Goal: Task Accomplishment & Management: Manage account settings

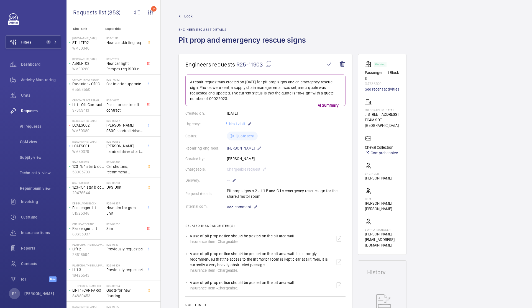
scroll to position [194, 0]
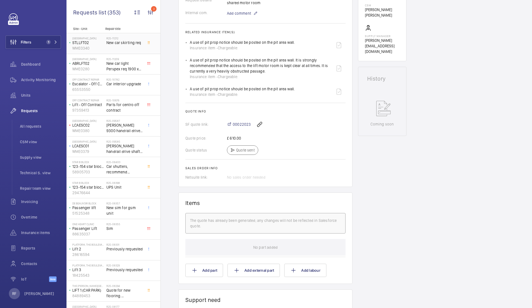
click at [110, 43] on span "New car skirting req" at bounding box center [124, 43] width 37 height 6
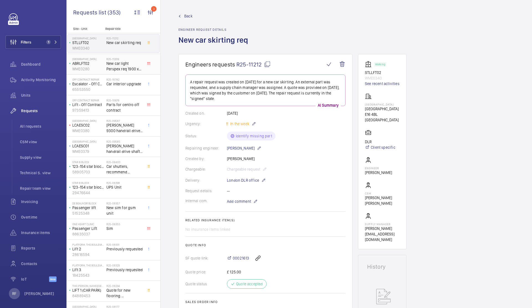
click at [140, 70] on span "New car light Perspex req 1900 x 300 3mm thickness" at bounding box center [124, 66] width 37 height 11
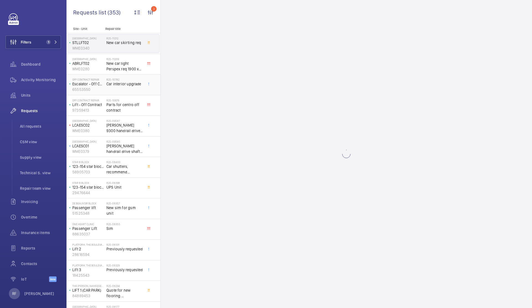
click at [131, 83] on span "Car interior upgrade" at bounding box center [124, 84] width 37 height 6
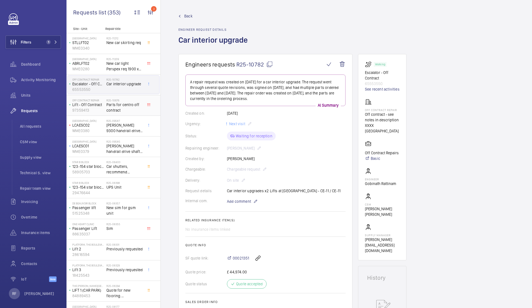
click at [126, 108] on span "Parts for centro off contract" at bounding box center [124, 107] width 37 height 11
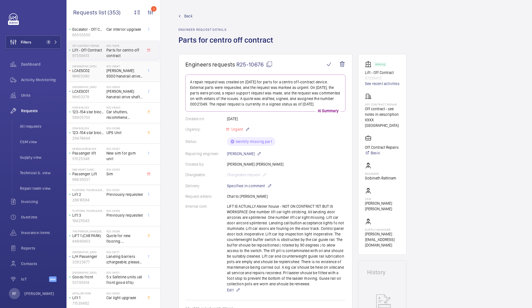
scroll to position [59, 0]
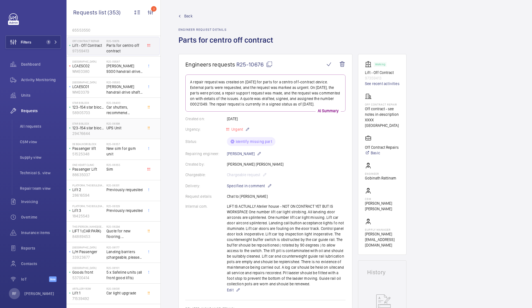
click at [123, 135] on div "R25-08398 UPS Unit" at bounding box center [124, 130] width 37 height 16
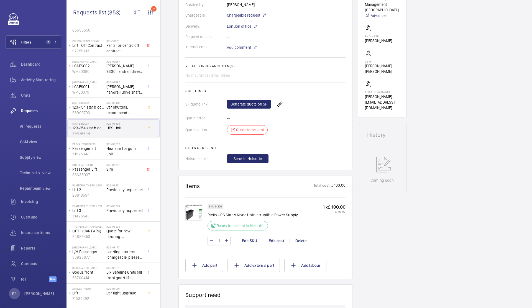
scroll to position [219, 0]
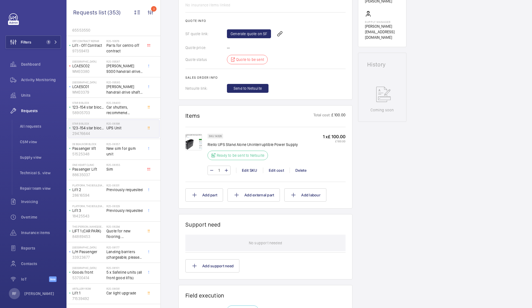
click at [199, 146] on img at bounding box center [193, 142] width 17 height 17
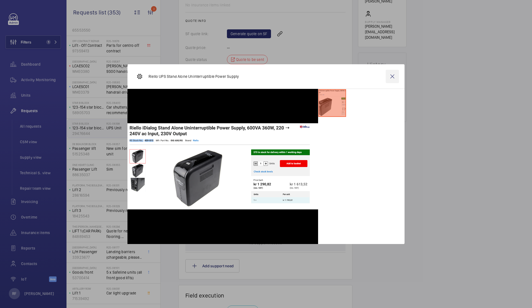
click at [391, 79] on wm-front-icon-button at bounding box center [391, 76] width 13 height 13
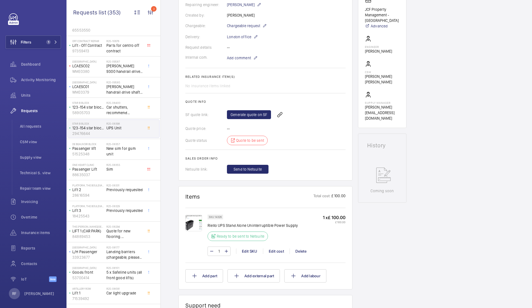
scroll to position [151, 0]
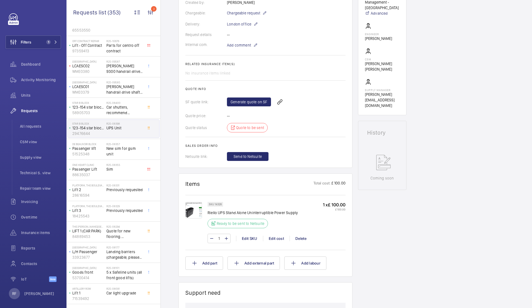
click at [261, 106] on div "Generate quote on SF" at bounding box center [286, 101] width 119 height 13
click at [260, 104] on link "Generate quote on SF" at bounding box center [249, 101] width 44 height 9
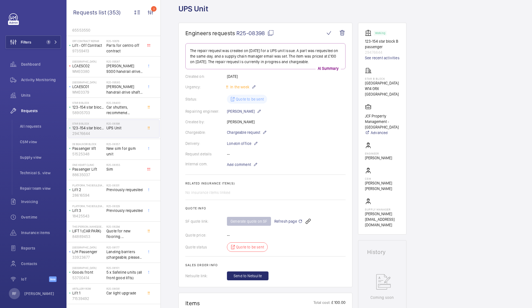
scroll to position [31, 0]
click at [273, 35] on mat-icon at bounding box center [270, 33] width 7 height 7
click at [294, 220] on span "Refresh page" at bounding box center [288, 221] width 28 height 7
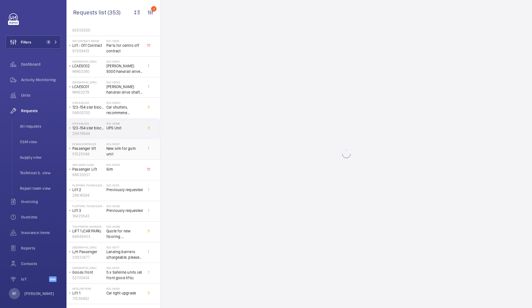
scroll to position [0, 0]
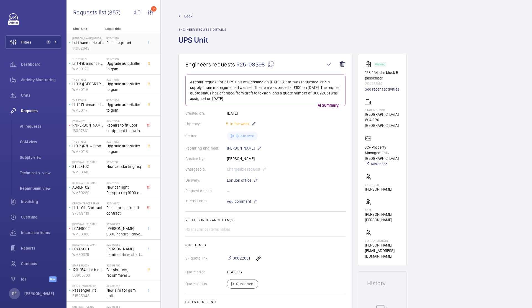
click at [122, 44] on span "Parts required" at bounding box center [124, 43] width 37 height 6
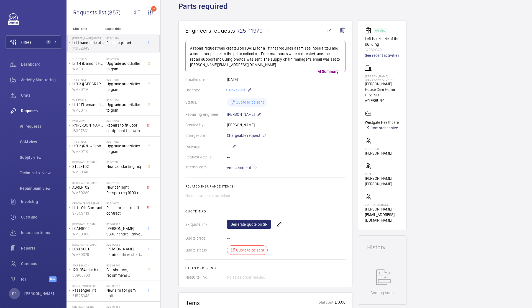
scroll to position [59, 0]
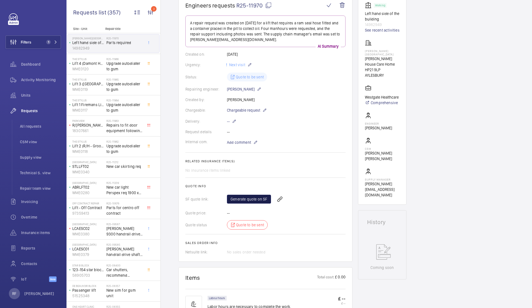
click at [258, 198] on link "Generate quote on SF" at bounding box center [249, 199] width 44 height 9
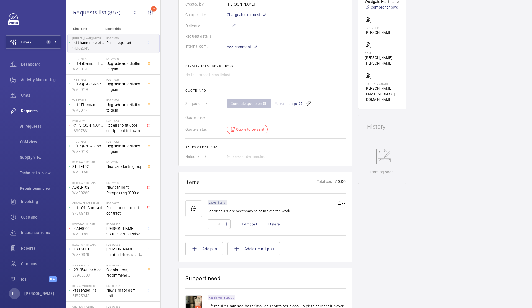
scroll to position [215, 0]
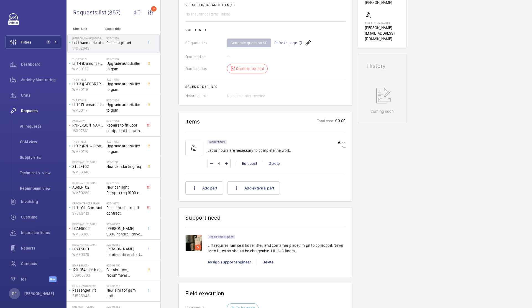
click at [208, 246] on p "Lift requires ram seal hose fitted and container placed in pit to collect oil. …" at bounding box center [276, 248] width 138 height 11
click at [196, 244] on img at bounding box center [193, 243] width 17 height 17
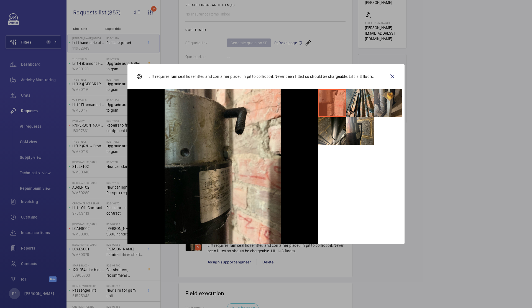
click at [381, 106] on li at bounding box center [388, 103] width 28 height 28
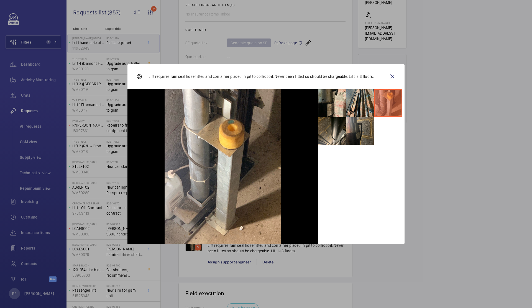
click at [359, 140] on li at bounding box center [360, 131] width 28 height 28
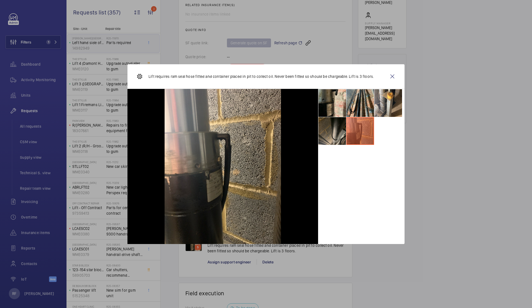
click at [330, 135] on li at bounding box center [332, 131] width 28 height 28
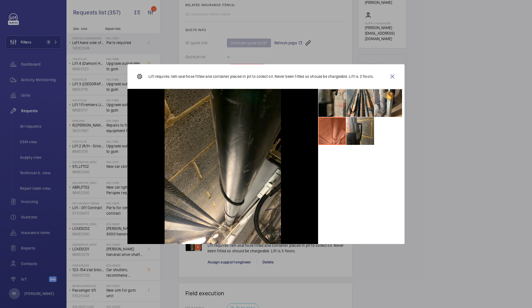
click at [336, 110] on li at bounding box center [332, 103] width 28 height 28
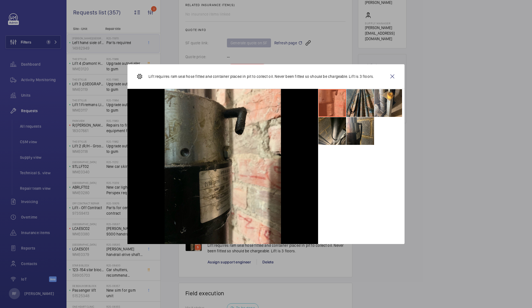
click at [363, 106] on li at bounding box center [360, 103] width 28 height 28
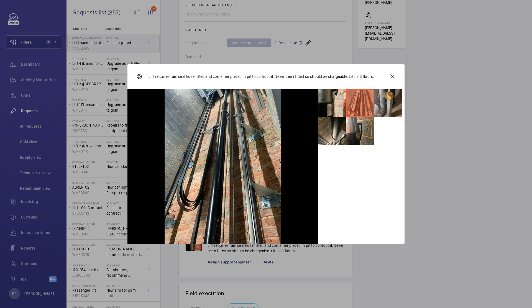
click at [376, 105] on li at bounding box center [388, 103] width 28 height 28
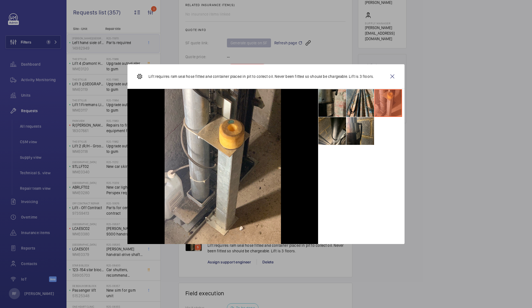
click at [341, 103] on li at bounding box center [332, 103] width 28 height 28
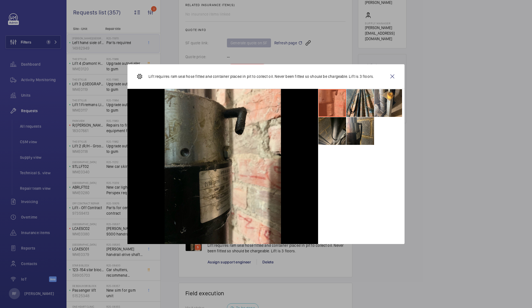
click at [338, 125] on li at bounding box center [332, 131] width 28 height 28
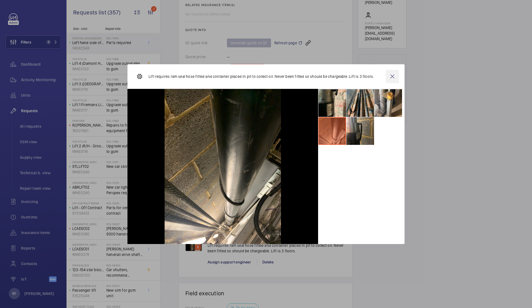
click at [392, 77] on wm-front-icon-button at bounding box center [391, 76] width 13 height 13
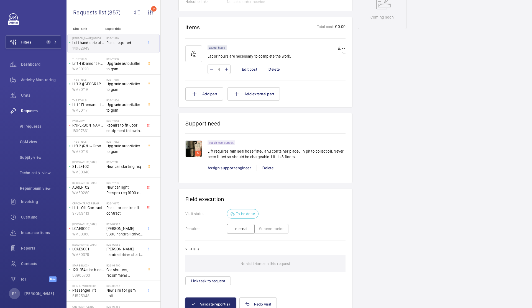
scroll to position [329, 0]
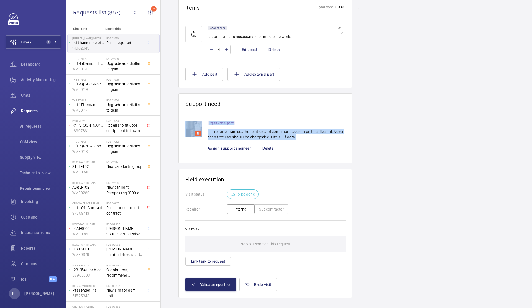
drag, startPoint x: 207, startPoint y: 132, endPoint x: 286, endPoint y: 142, distance: 80.3
click at [286, 142] on div "5 Repair team support Lift requires ram seal hose fitted and container placed i…" at bounding box center [265, 139] width 160 height 36
copy div "5 Repair team support Lift requires ram seal hose fitted and container placed i…"
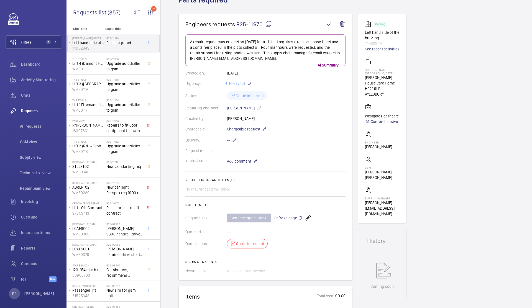
scroll to position [39, 0]
click at [269, 25] on mat-icon at bounding box center [268, 25] width 7 height 7
copy div "5 Repair team support Lift requires ram seal hose fitted and container placed i…"
type textarea "R25-11970"
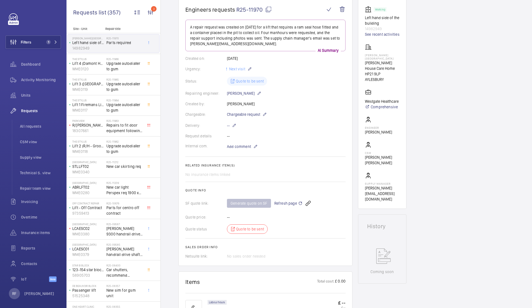
scroll to position [54, 0]
click at [288, 202] on span "Refresh page" at bounding box center [288, 203] width 28 height 7
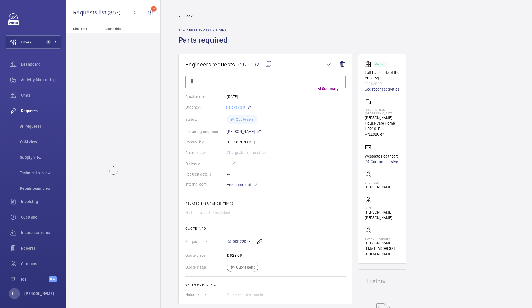
click at [117, 67] on div at bounding box center [113, 170] width 94 height 275
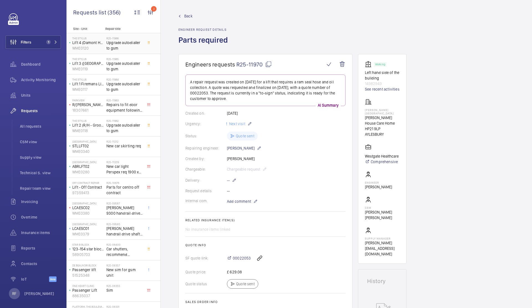
click at [112, 44] on span "Upgrade autodialler to gsm" at bounding box center [124, 45] width 37 height 11
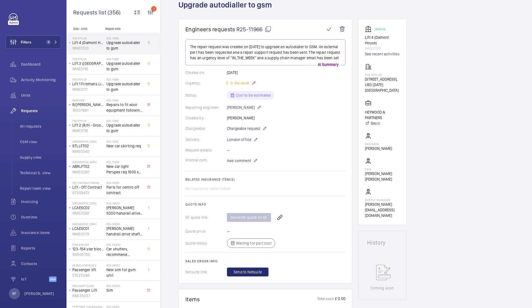
scroll to position [36, 0]
click at [112, 64] on span "Upgrade autodialler to gsm" at bounding box center [124, 66] width 37 height 11
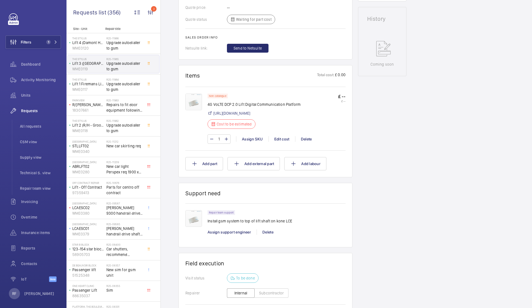
scroll to position [96, 0]
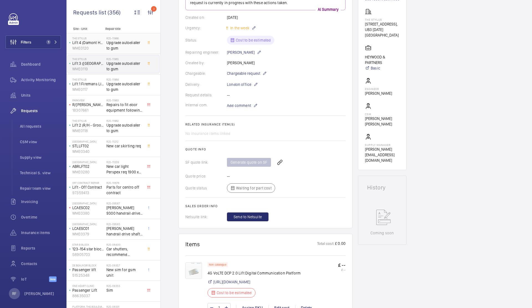
click at [104, 44] on div "The Stylus Lift 4 (Damont House) WME0120" at bounding box center [87, 43] width 39 height 18
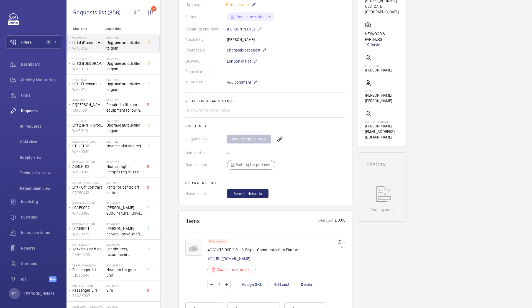
scroll to position [170, 0]
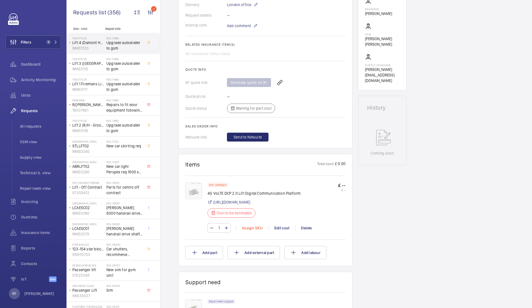
click at [258, 231] on div "Assign SKU" at bounding box center [252, 228] width 32 height 6
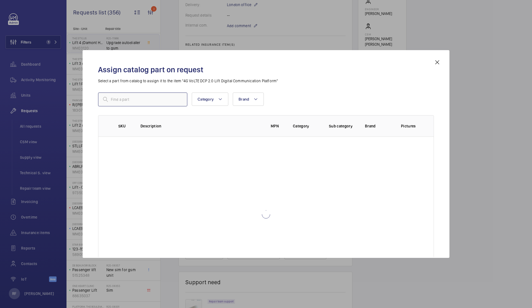
click at [151, 99] on input "text" at bounding box center [142, 99] width 89 height 14
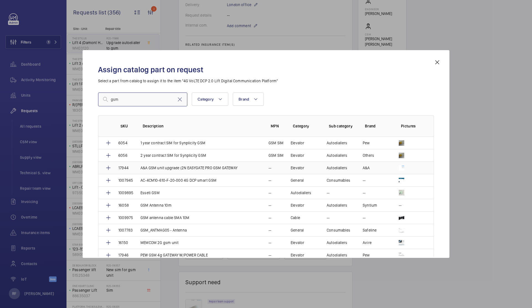
type input "gsm"
click at [141, 170] on p "A&A GSM unit upgrade (2N EASYGATE PRO GSM GATEWAY" at bounding box center [188, 168] width 97 height 6
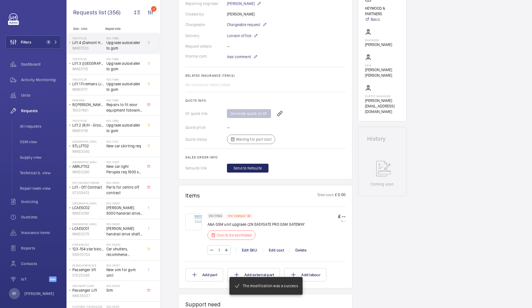
scroll to position [143, 0]
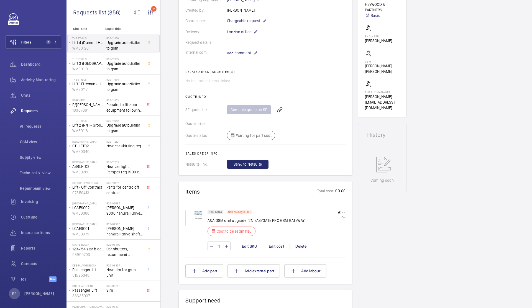
click at [190, 215] on img at bounding box center [193, 218] width 17 height 17
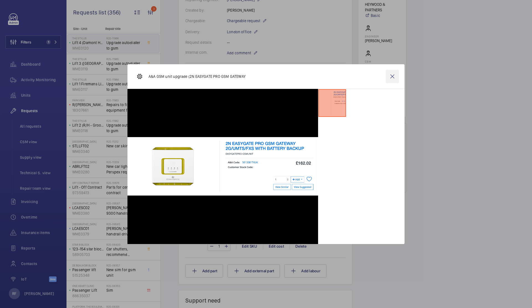
click at [394, 76] on wm-front-icon-button at bounding box center [391, 76] width 13 height 13
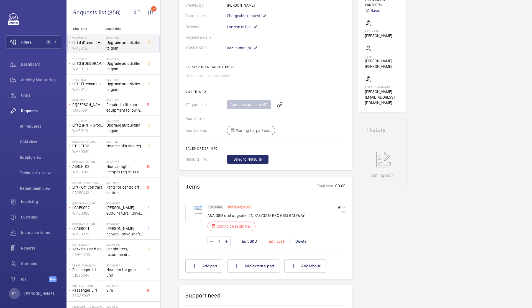
scroll to position [156, 0]
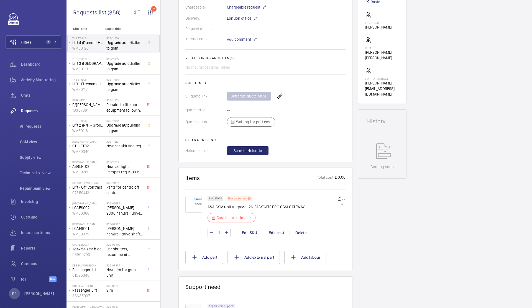
click at [195, 201] on img at bounding box center [193, 204] width 17 height 17
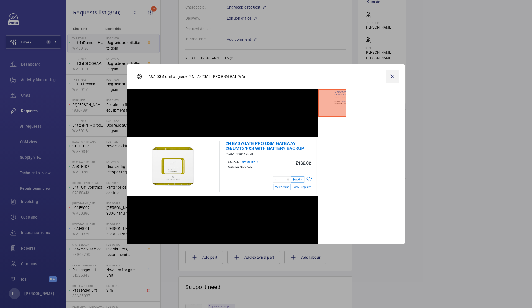
click at [392, 76] on wm-front-icon-button at bounding box center [391, 76] width 13 height 13
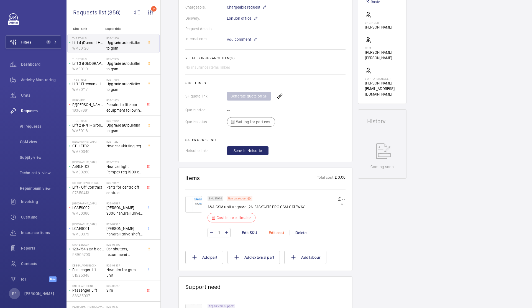
click at [276, 230] on div "Edit cost" at bounding box center [276, 233] width 27 height 6
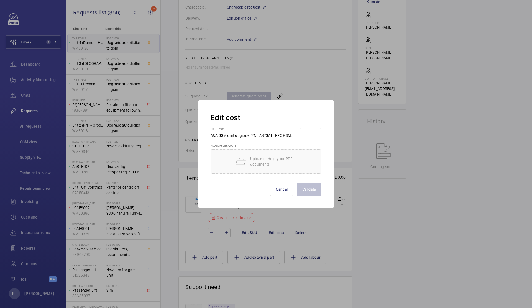
click at [305, 132] on input "number" at bounding box center [310, 132] width 18 height 9
type input "162.02"
click at [308, 187] on button "Validate" at bounding box center [309, 188] width 25 height 13
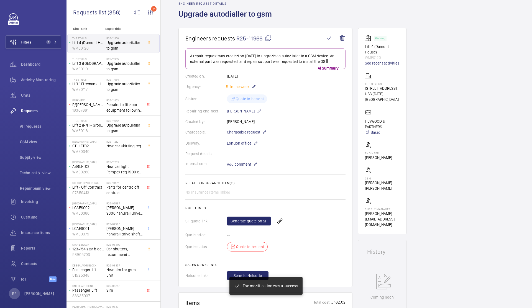
scroll to position [41, 0]
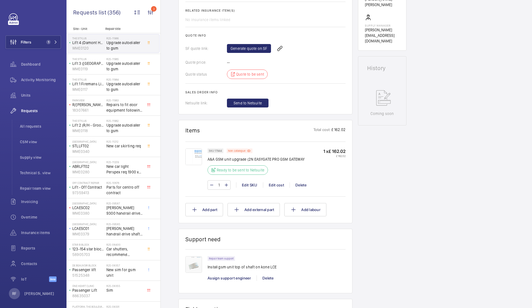
scroll to position [215, 0]
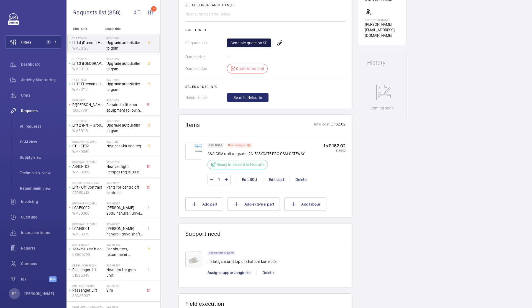
click at [248, 45] on link "Generate quote on SF" at bounding box center [249, 42] width 44 height 9
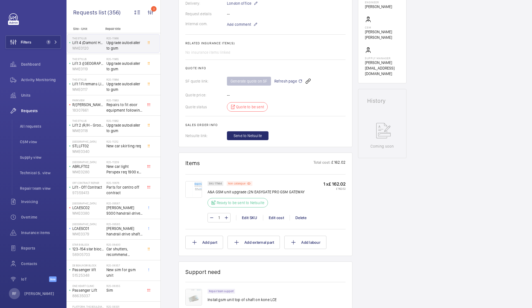
scroll to position [31, 0]
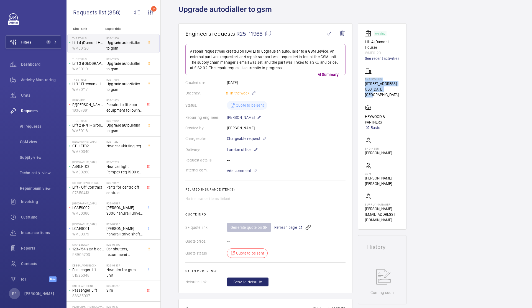
drag, startPoint x: 363, startPoint y: 79, endPoint x: 395, endPoint y: 89, distance: 33.4
click at [395, 89] on wm-front-card "Working Lift 4 (Damont House) WME0120 See recent activities The Stylus 20-[STRE…" at bounding box center [382, 126] width 48 height 206
copy div "The Stylus [STREET_ADDRESS][DATE]"
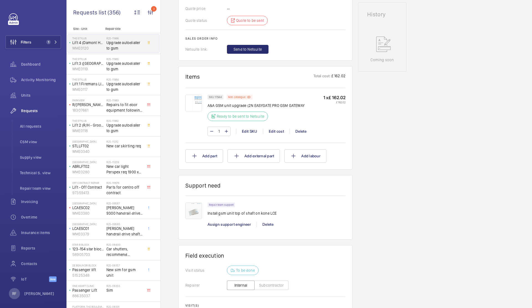
scroll to position [265, 0]
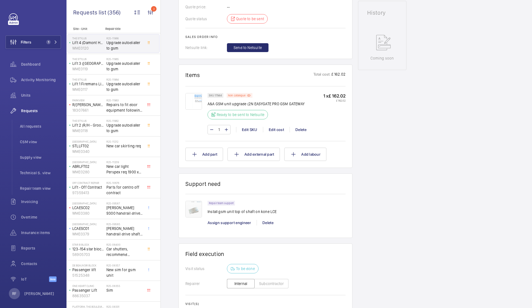
click at [252, 210] on p "Install gsm unit top of shaft on kone LCE" at bounding box center [241, 212] width 69 height 6
copy p "Install gsm unit top of shaft on kone LCE"
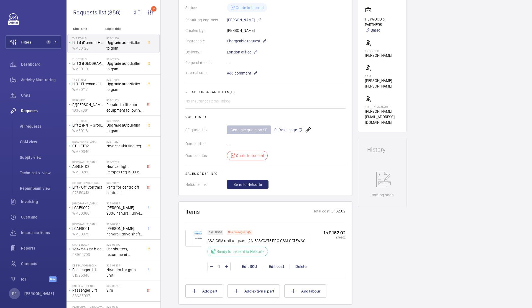
scroll to position [0, 0]
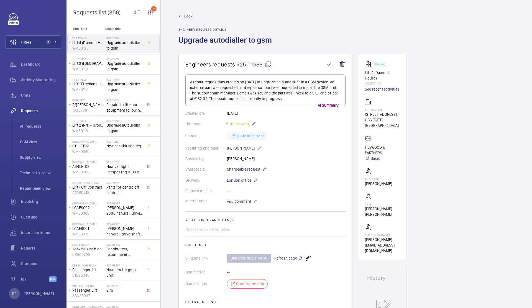
click at [267, 65] on mat-icon at bounding box center [268, 64] width 7 height 7
copy p "Install gsm unit top of shaft on kone LCE"
type textarea "R25-11966"
click at [127, 69] on span "Upgrade autodialler to gsm" at bounding box center [124, 66] width 37 height 11
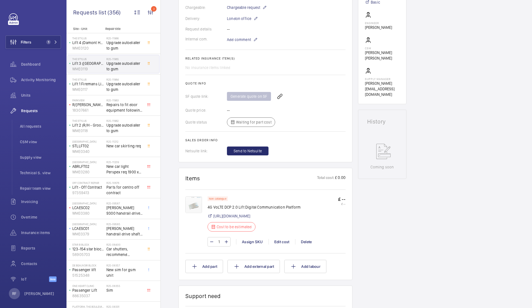
scroll to position [172, 0]
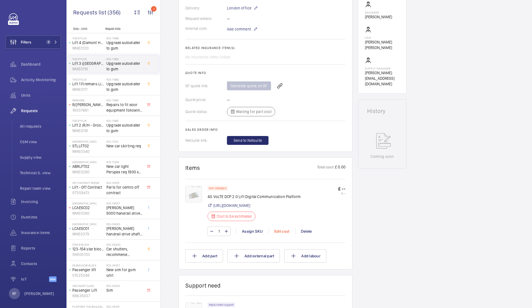
click at [279, 234] on div "Edit cost" at bounding box center [281, 231] width 27 height 6
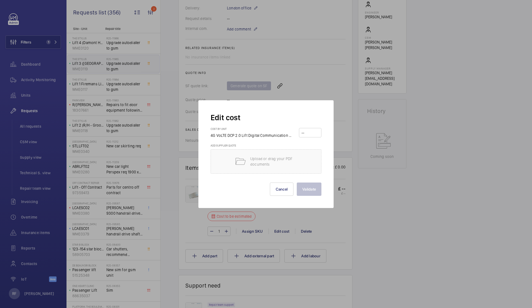
click at [311, 135] on input "number" at bounding box center [310, 132] width 19 height 9
type input "325"
click at [297, 182] on button "Validate" at bounding box center [309, 188] width 25 height 13
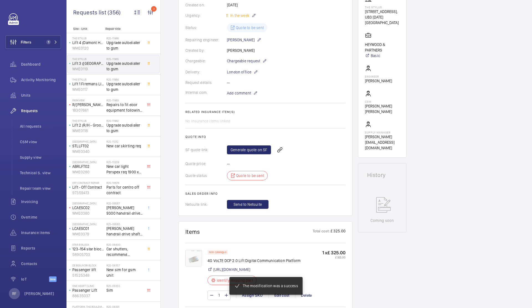
scroll to position [207, 0]
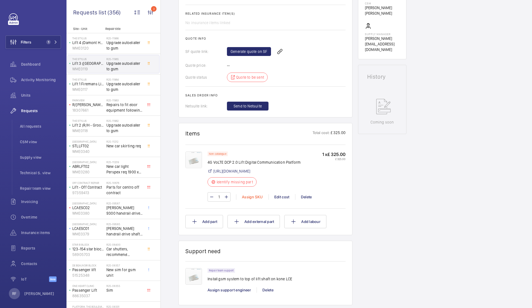
click at [253, 200] on div "Assign SKU" at bounding box center [252, 197] width 32 height 6
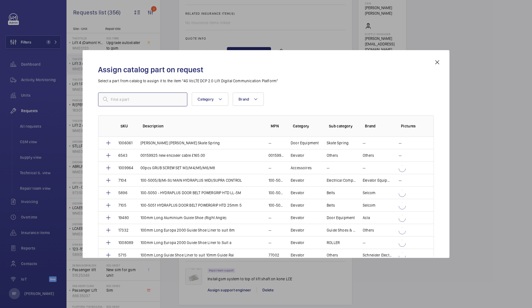
click at [128, 104] on input "text" at bounding box center [142, 99] width 89 height 14
type input "gsm"
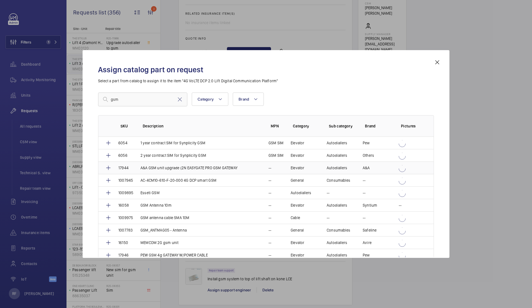
click at [155, 168] on p "A&A GSM unit upgrade (2N EASYGATE PRO GSM GATEWAY" at bounding box center [188, 168] width 97 height 6
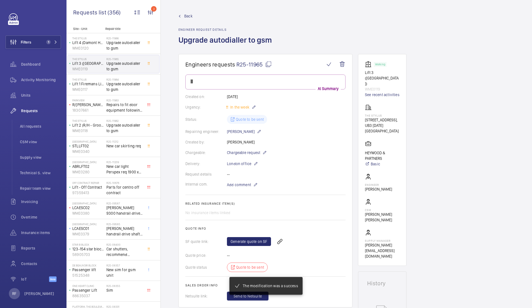
scroll to position [142, 0]
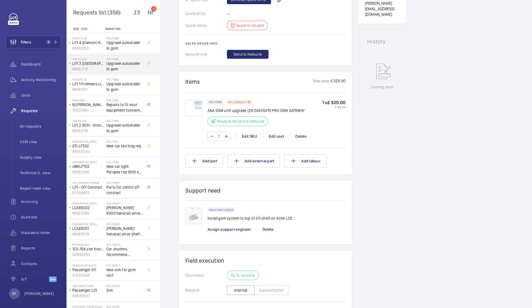
scroll to position [204, 0]
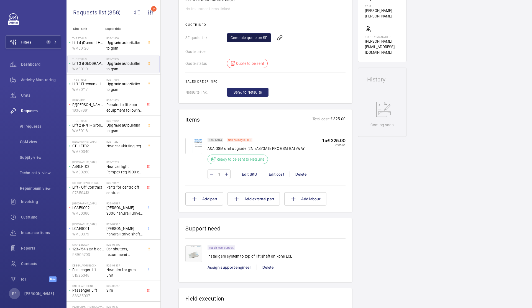
click at [252, 39] on link "Generate quote on SF" at bounding box center [249, 37] width 44 height 9
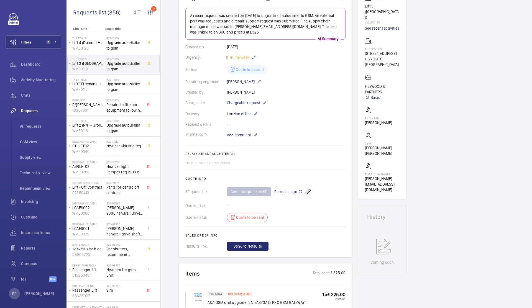
scroll to position [0, 0]
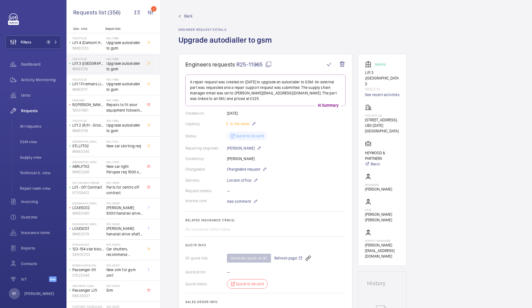
click at [270, 65] on mat-icon at bounding box center [268, 64] width 7 height 7
type textarea "R25-11965"
click at [298, 258] on mat-icon at bounding box center [300, 258] width 4 height 7
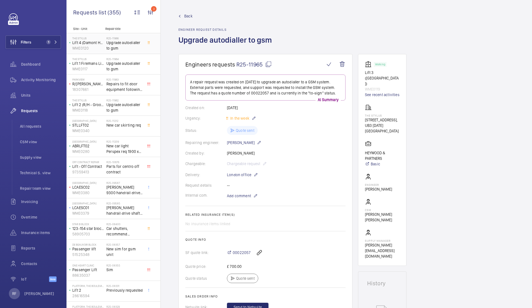
click at [127, 45] on span "Upgrade autodialler to gsm" at bounding box center [124, 45] width 37 height 11
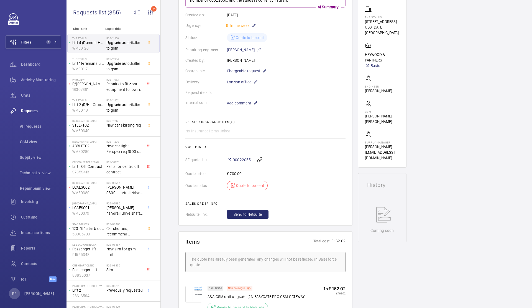
scroll to position [79, 0]
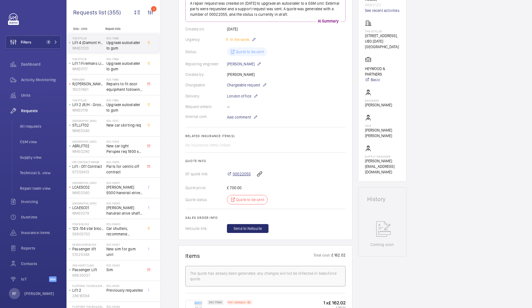
click at [235, 174] on span "00022055" at bounding box center [242, 174] width 18 height 6
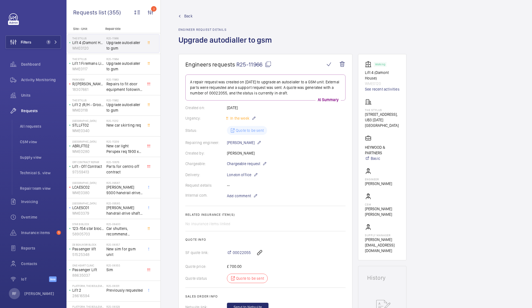
click at [135, 46] on span "Upgrade autodialler to gsm" at bounding box center [124, 45] width 37 height 11
click at [126, 72] on div "R25-11964 Upgrade autodialler to gsm" at bounding box center [124, 65] width 37 height 16
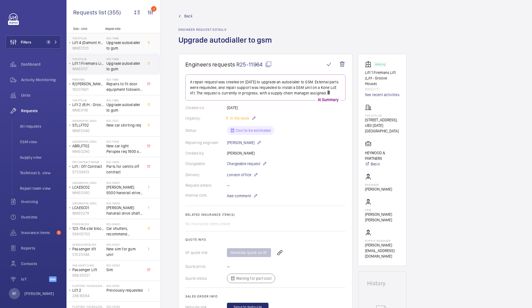
click at [114, 43] on span "Upgrade autodialler to gsm" at bounding box center [124, 45] width 37 height 11
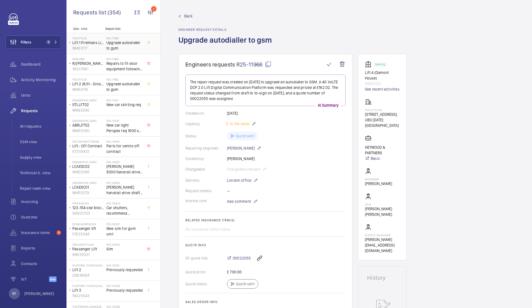
click at [120, 46] on span "Upgrade autodialler to gsm" at bounding box center [124, 45] width 37 height 11
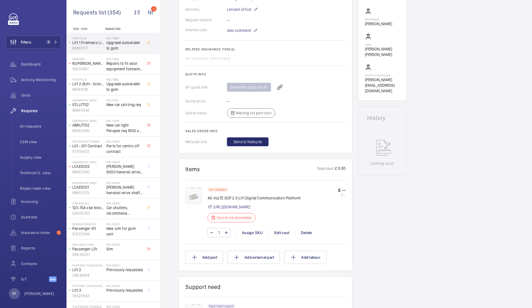
scroll to position [167, 0]
click at [275, 234] on div "Edit cost" at bounding box center [281, 231] width 27 height 6
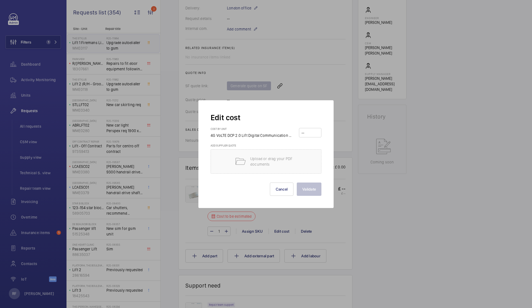
click at [312, 131] on input "number" at bounding box center [310, 132] width 19 height 9
type input "162.02"
click at [315, 188] on button "Validate" at bounding box center [309, 188] width 25 height 13
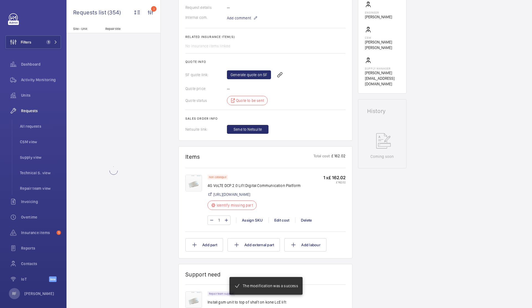
scroll to position [178, 0]
click at [251, 223] on div "Assign SKU" at bounding box center [252, 220] width 32 height 6
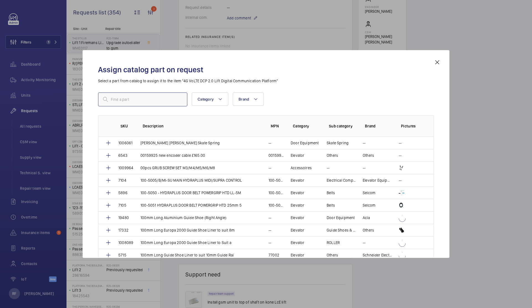
click at [153, 102] on input "text" at bounding box center [142, 99] width 89 height 14
type input "gsm"
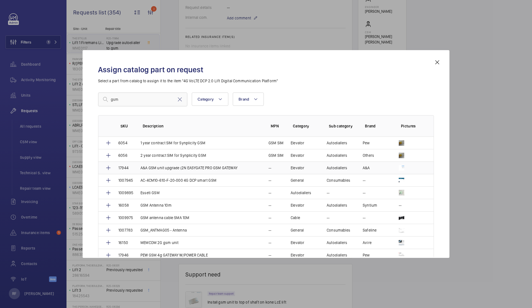
click at [156, 168] on p "A&A GSM unit upgrade (2N EASYGATE PRO GSM GATEWAY" at bounding box center [188, 168] width 97 height 6
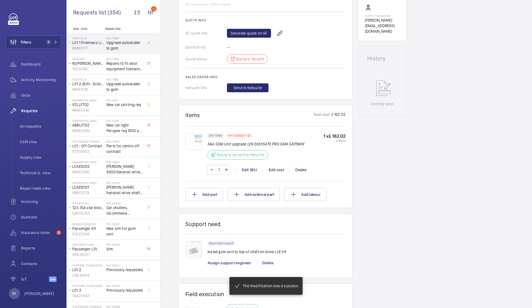
scroll to position [174, 0]
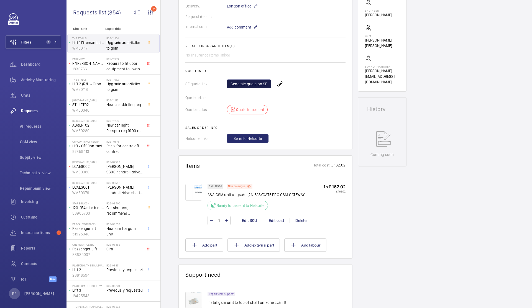
click at [251, 85] on link "Generate quote on SF" at bounding box center [249, 83] width 44 height 9
